Goal: Book appointment/travel/reservation

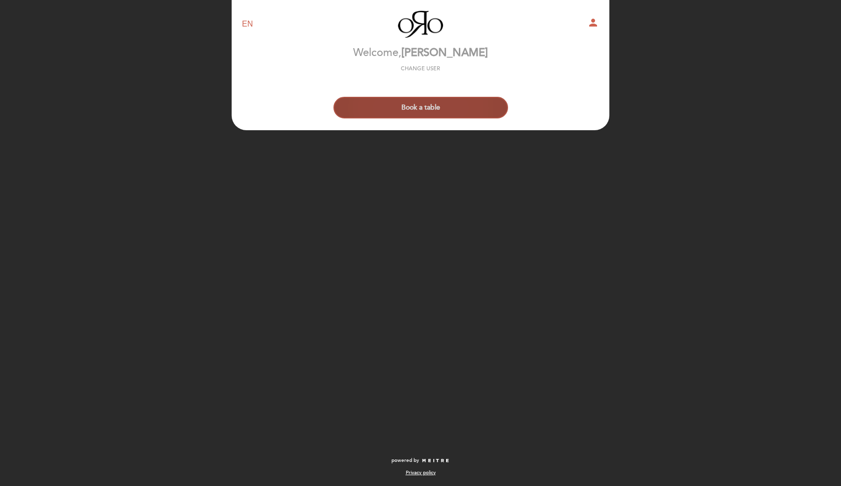
click at [446, 113] on button "Book a table" at bounding box center [420, 108] width 175 height 22
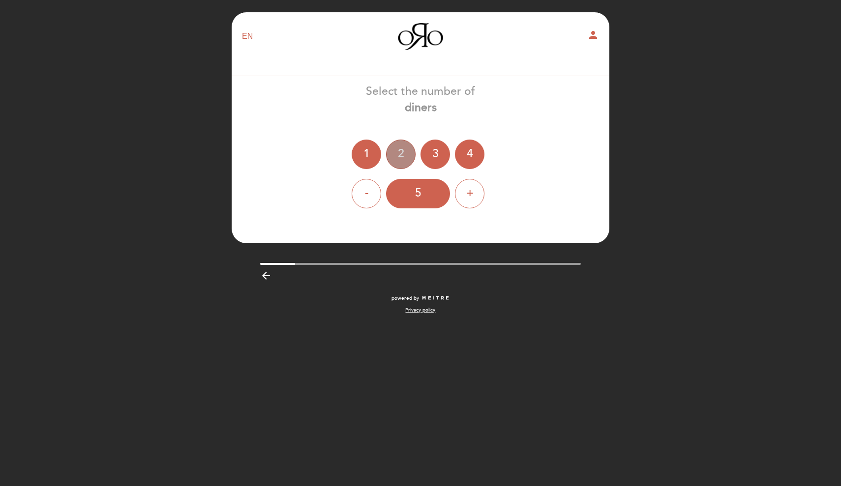
click at [393, 161] on div "2" at bounding box center [400, 154] width 29 height 29
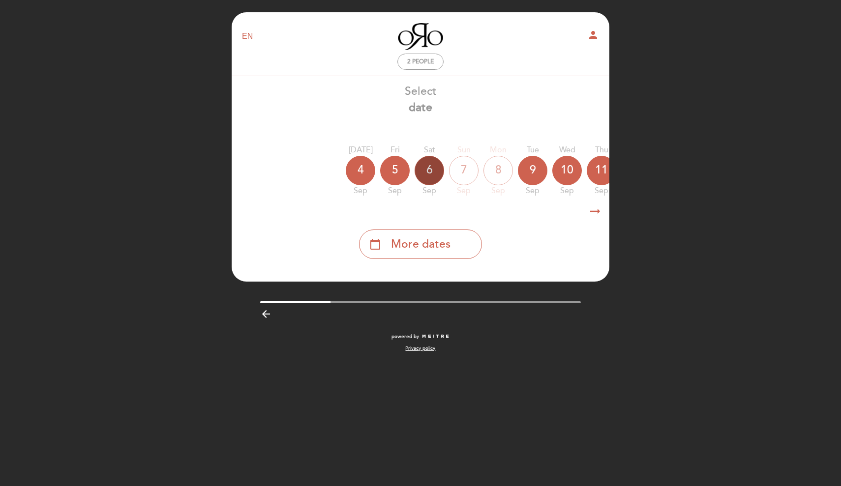
click at [430, 173] on div "6" at bounding box center [428, 170] width 29 height 29
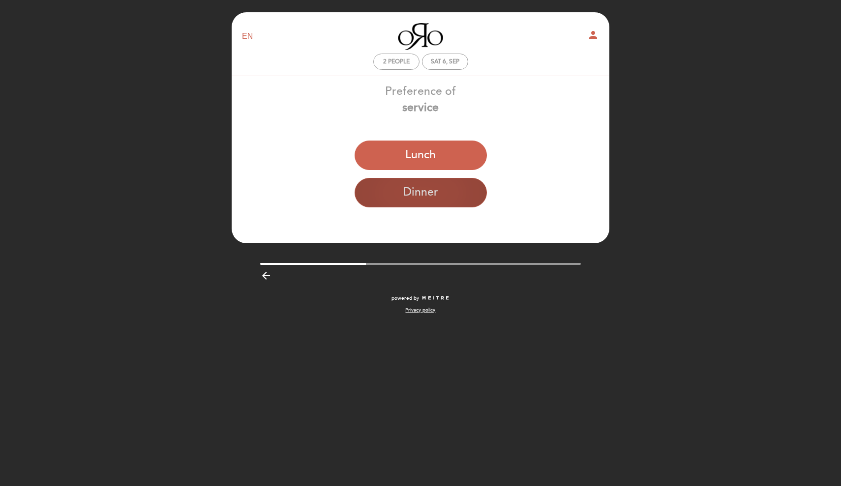
click at [442, 191] on button "Dinner" at bounding box center [420, 192] width 132 height 29
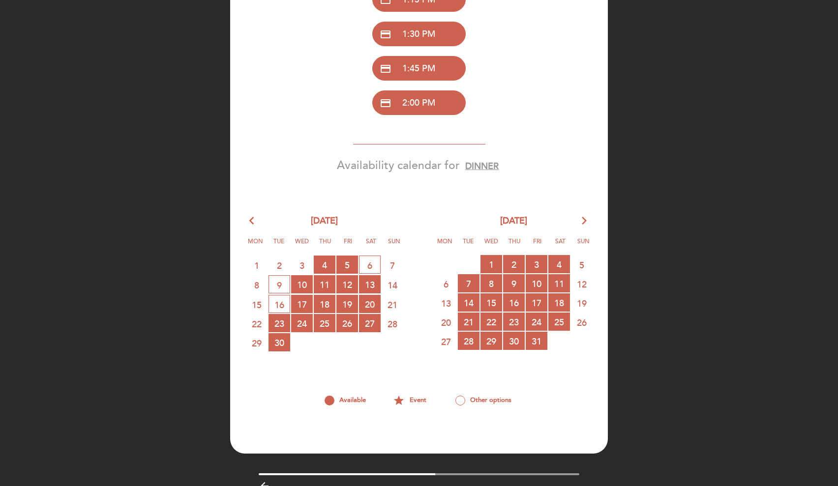
scroll to position [279, 0]
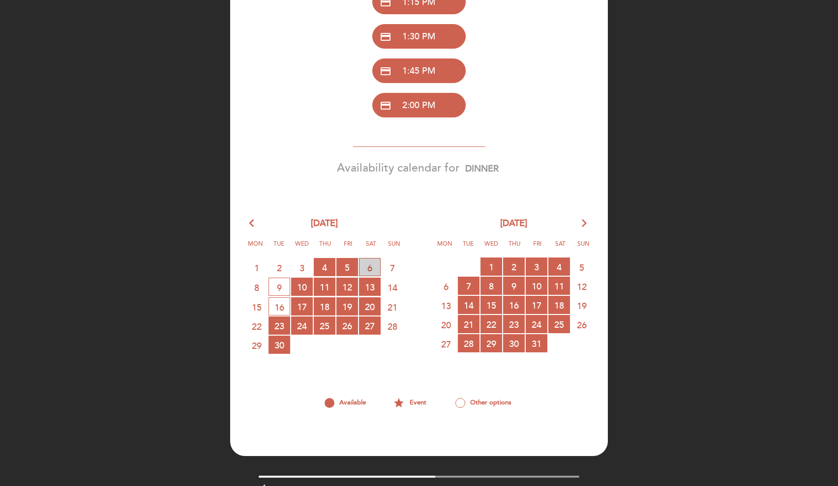
click at [368, 270] on span "6 WAITING LIST" at bounding box center [370, 267] width 22 height 18
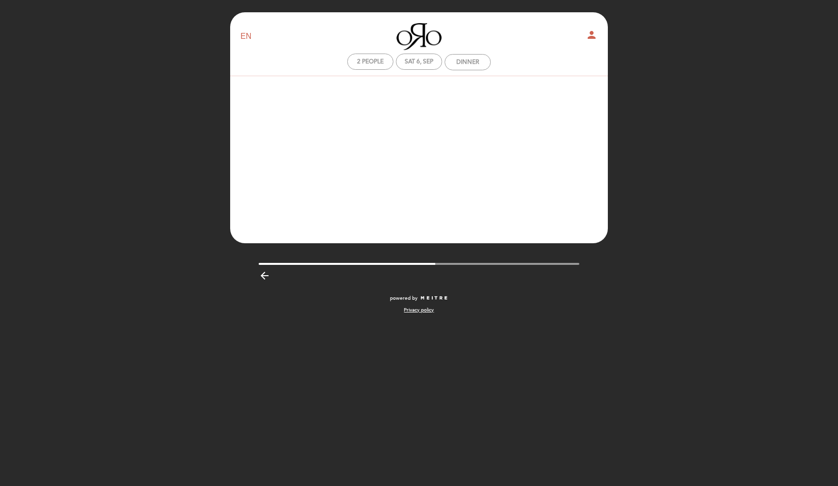
scroll to position [0, 0]
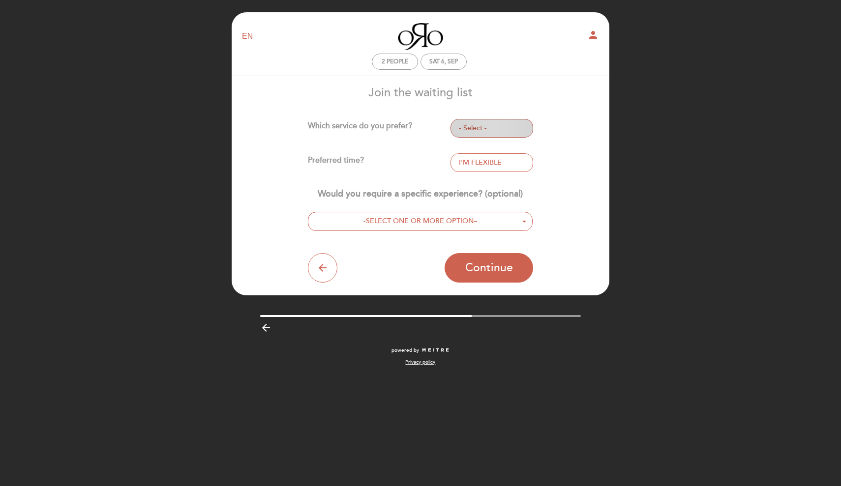
click at [469, 127] on span "- Select -" at bounding box center [492, 128] width 66 height 10
click at [479, 171] on link "DINNER" at bounding box center [491, 171] width 83 height 12
click at [475, 168] on button "- Select -" at bounding box center [491, 162] width 83 height 19
click at [476, 193] on link "7:00 PM" at bounding box center [491, 194] width 83 height 12
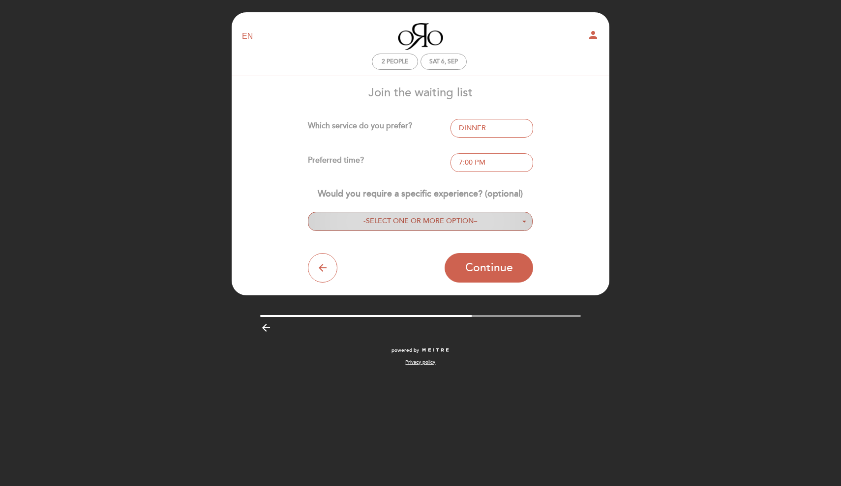
click at [465, 225] on span "SELECT ONE OR MORE OPTION" at bounding box center [420, 221] width 108 height 8
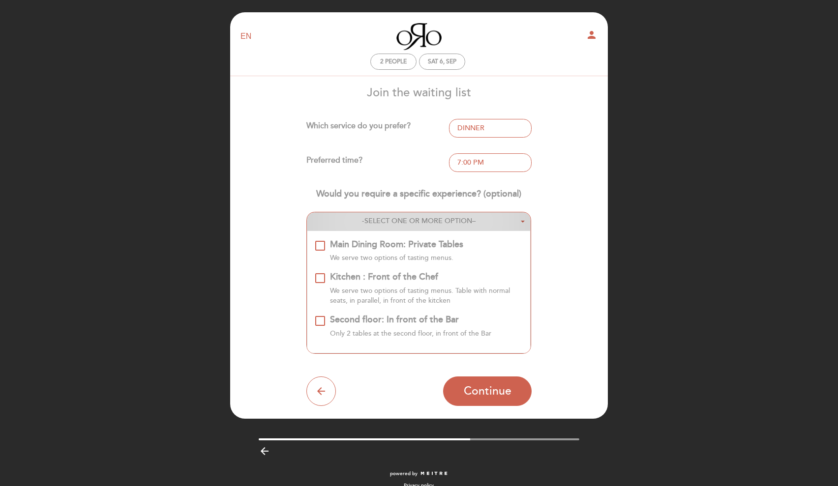
click at [465, 225] on span "SELECT ONE OR MORE OPTION" at bounding box center [418, 221] width 108 height 8
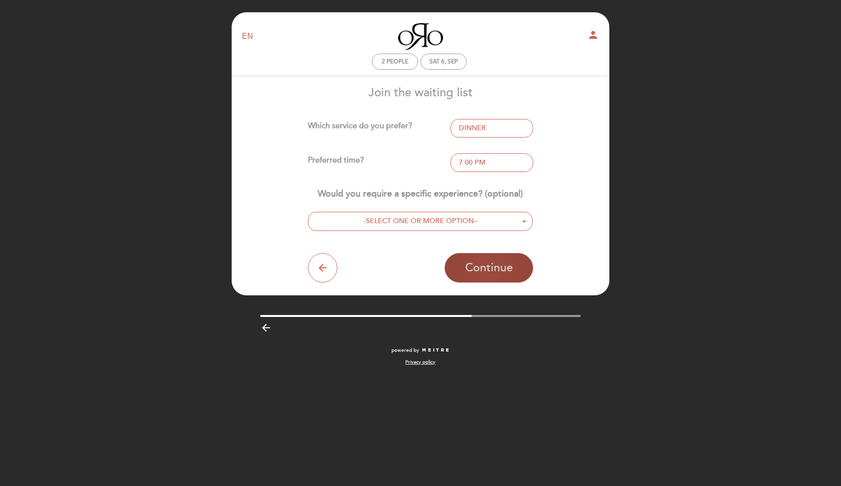
click at [509, 275] on span "Continue" at bounding box center [489, 268] width 48 height 14
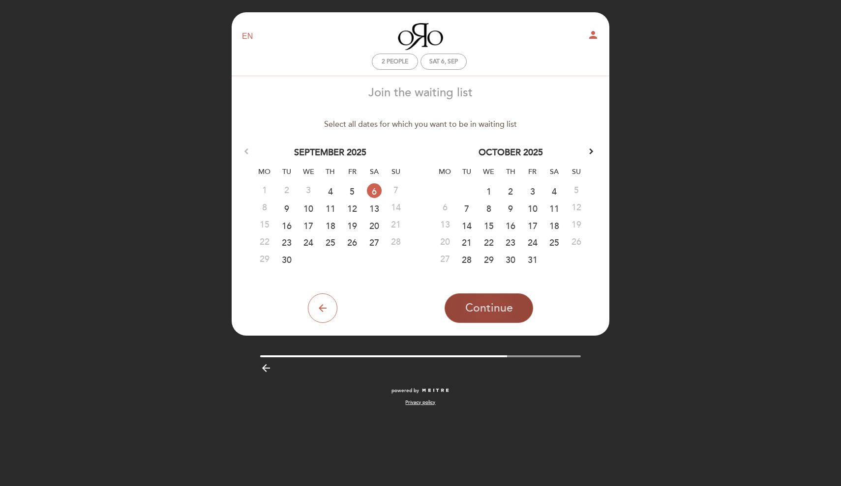
click at [487, 302] on span "Continue" at bounding box center [489, 308] width 48 height 14
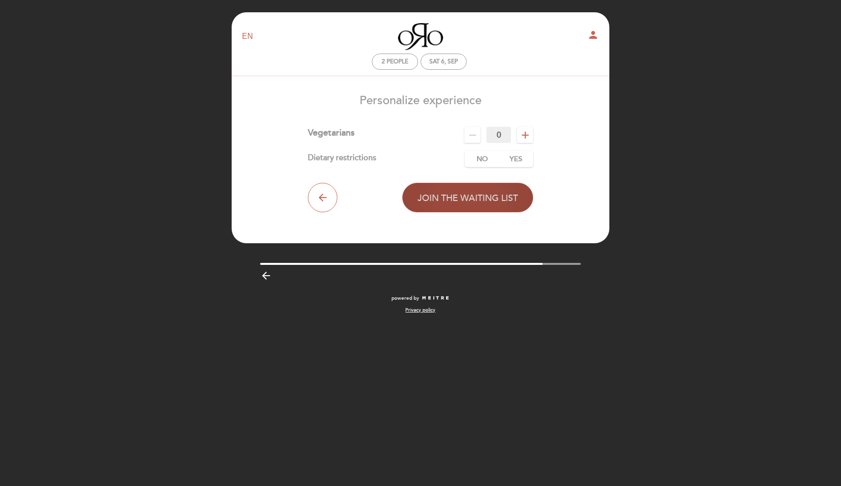
click at [491, 205] on button "Join the waiting list" at bounding box center [467, 197] width 131 height 29
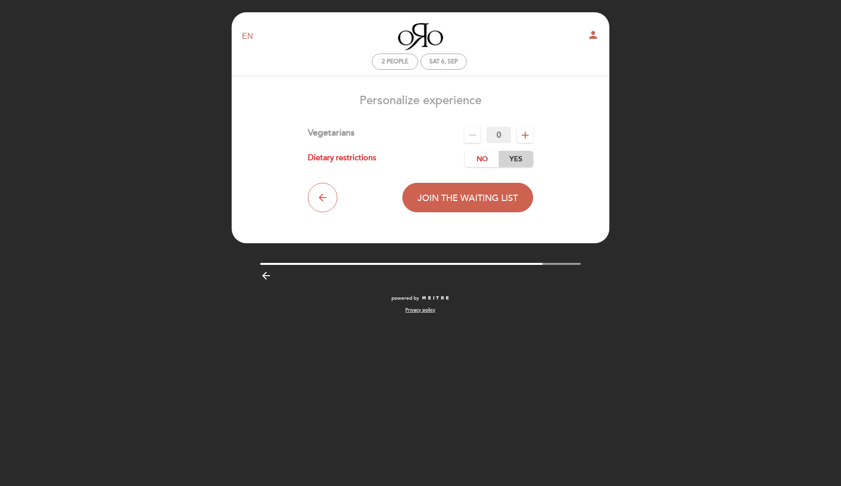
click at [519, 162] on label "Yes" at bounding box center [515, 159] width 34 height 16
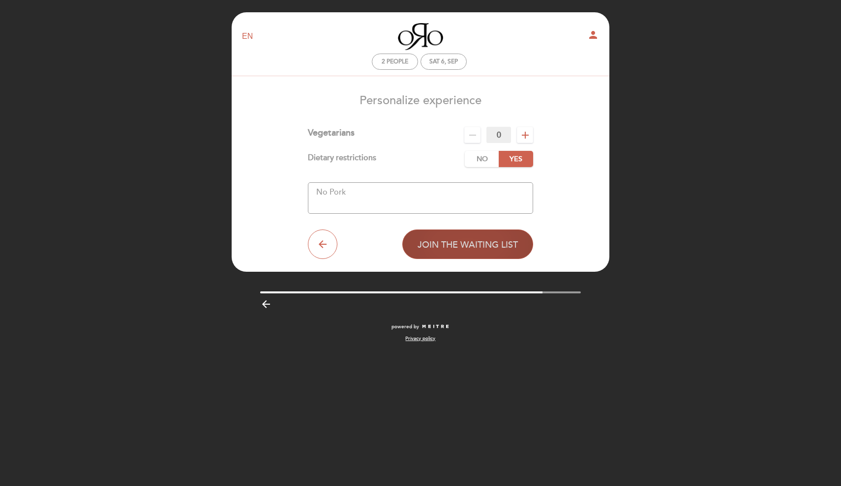
type textarea "No Pork"
click at [474, 254] on button "Join the waiting list" at bounding box center [467, 244] width 131 height 29
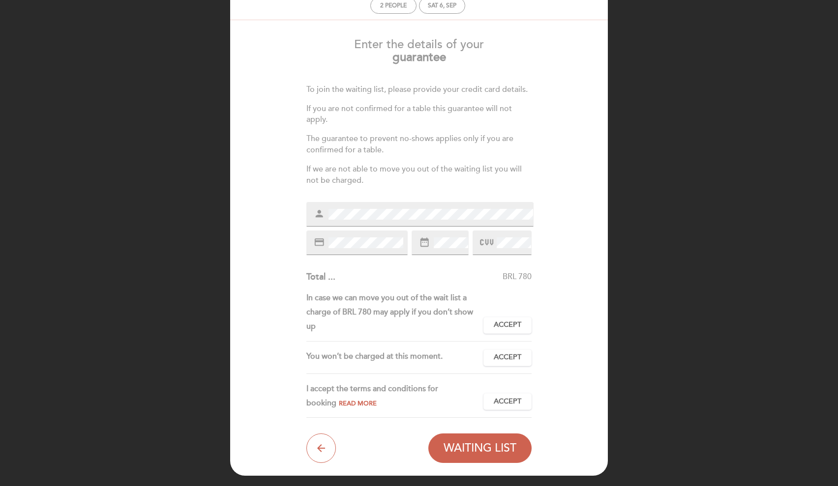
scroll to position [50, 0]
